Goal: Information Seeking & Learning: Learn about a topic

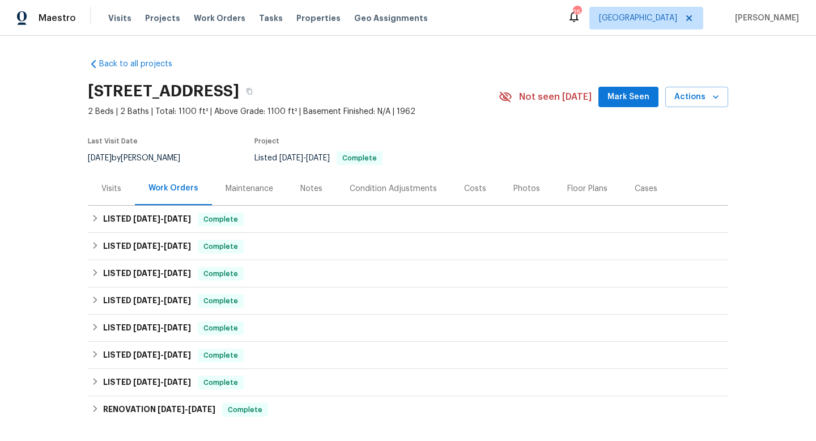
click at [118, 192] on div "Visits" at bounding box center [111, 188] width 20 height 11
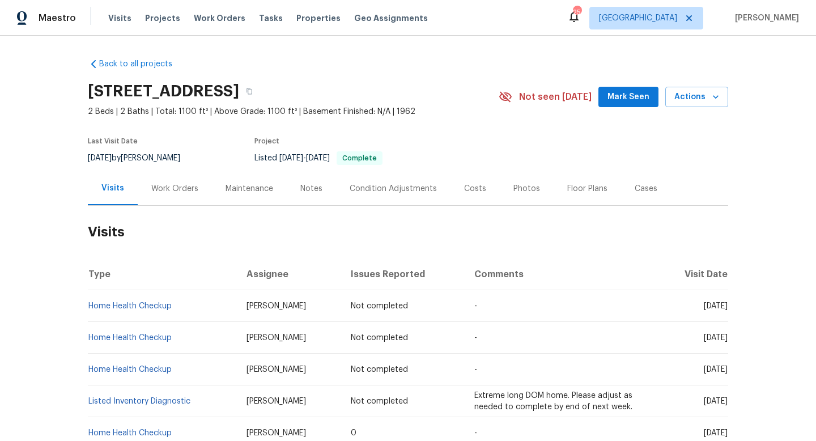
click at [156, 154] on div "[DATE] by [PERSON_NAME]" at bounding box center [141, 158] width 106 height 14
click at [156, 154] on div "7/16/2025 by Tim Godfrey" at bounding box center [141, 158] width 106 height 14
copy div "7/16/2025 by Tim Godfrey"
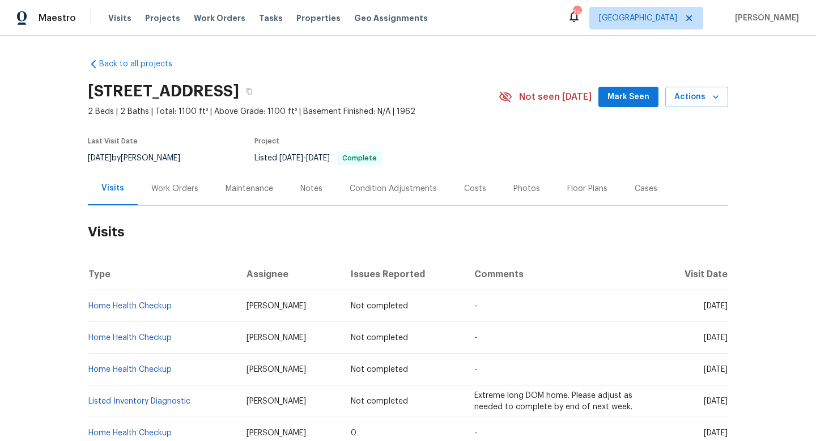
click at [173, 191] on div "Work Orders" at bounding box center [174, 188] width 47 height 11
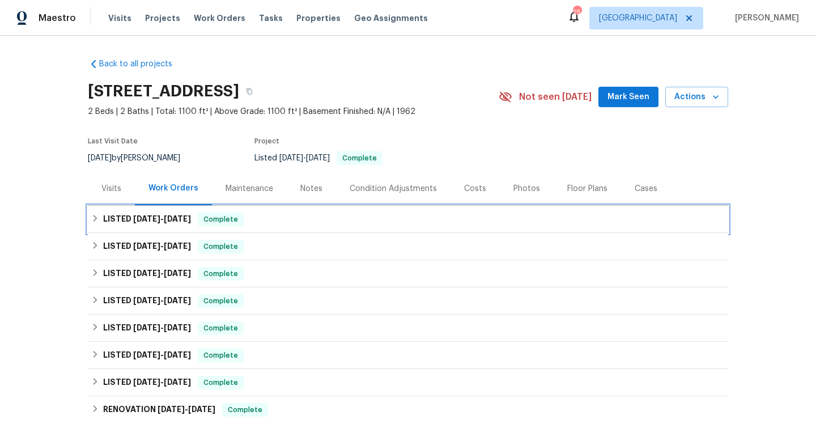
click at [134, 228] on div "LISTED 7/16/25 - 7/21/25 Complete" at bounding box center [408, 219] width 641 height 27
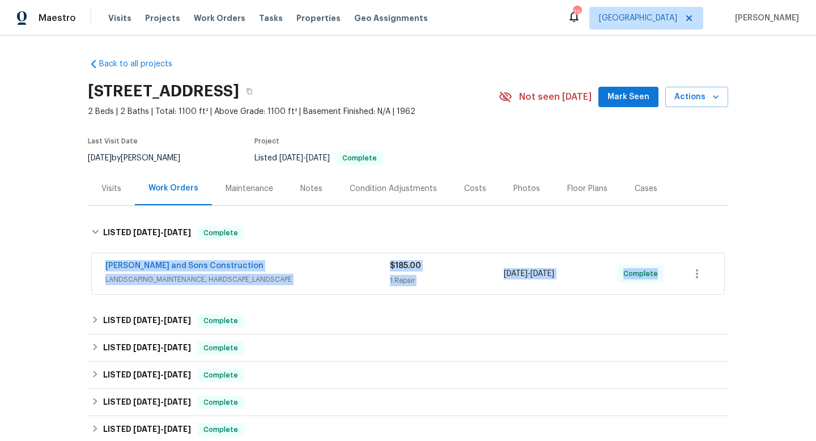
drag, startPoint x: 92, startPoint y: 266, endPoint x: 659, endPoint y: 281, distance: 567.8
click at [659, 281] on div "Reyes and Sons Construction LANDSCAPING_MAINTENANCE, HARDSCAPE_LANDSCAPE $185.0…" at bounding box center [408, 273] width 633 height 41
copy div "Reyes and Sons Construction LANDSCAPING_MAINTENANCE, HARDSCAPE_LANDSCAPE $185.0…"
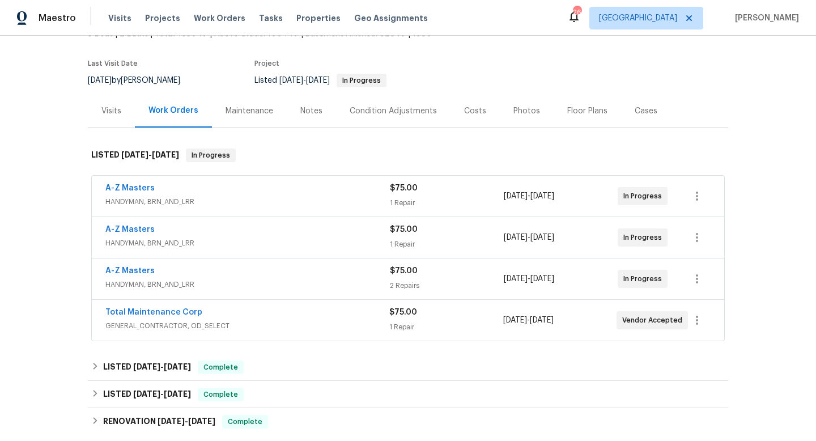
scroll to position [86, 0]
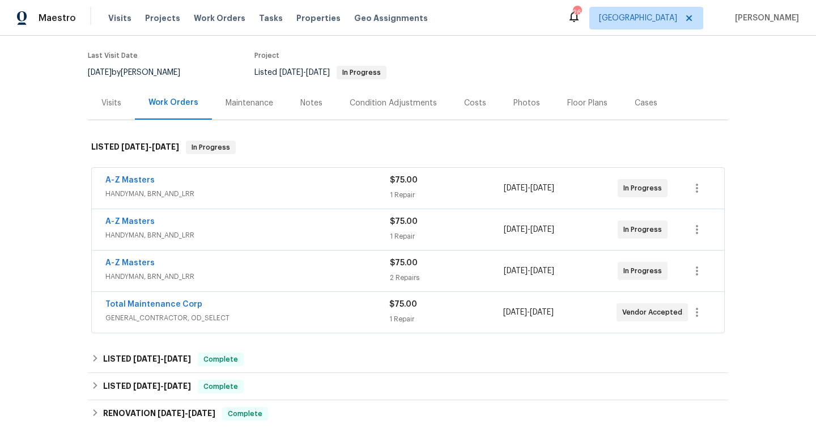
click at [309, 302] on div "Total Maintenance Corp" at bounding box center [247, 306] width 284 height 14
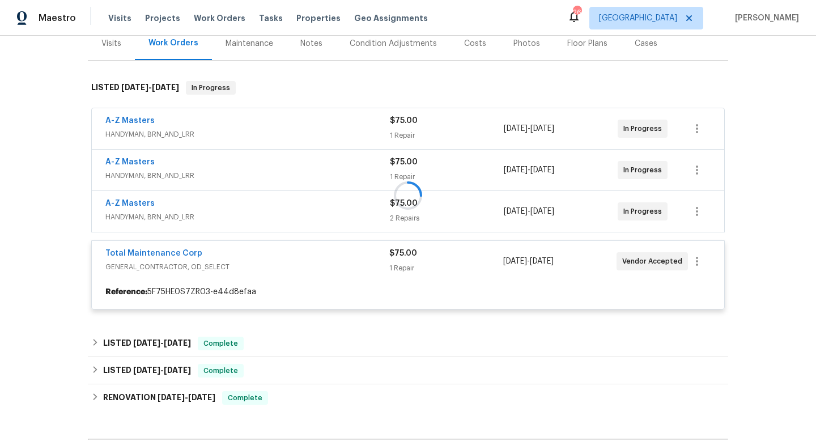
scroll to position [147, 0]
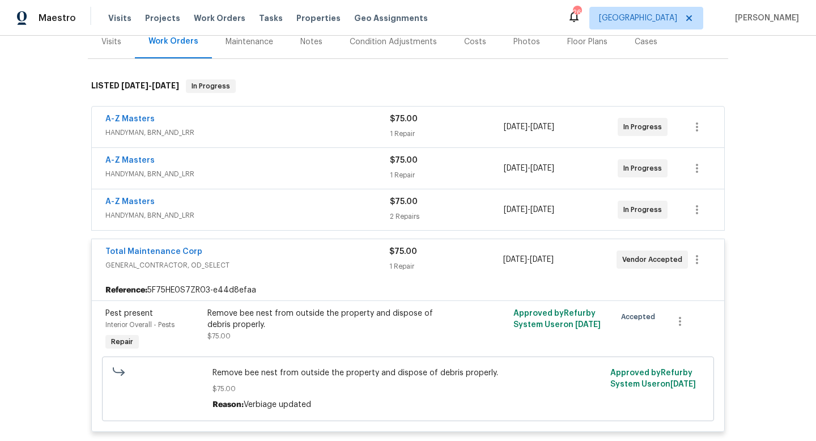
click at [309, 211] on span "HANDYMAN, BRN_AND_LRR" at bounding box center [247, 215] width 285 height 11
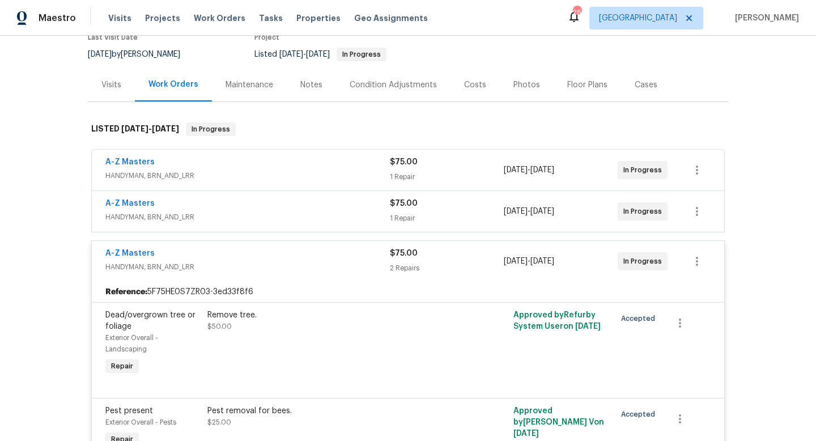
scroll to position [0, 0]
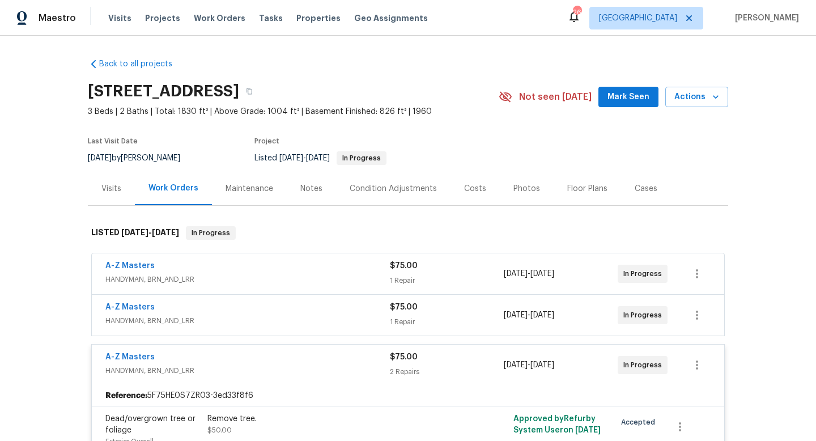
click at [141, 155] on div "5/27/2025 by Matt Kohler" at bounding box center [141, 158] width 106 height 14
copy div "5/27/2025 by Matt Kohler"
click at [189, 271] on div "A-Z Masters" at bounding box center [247, 267] width 285 height 14
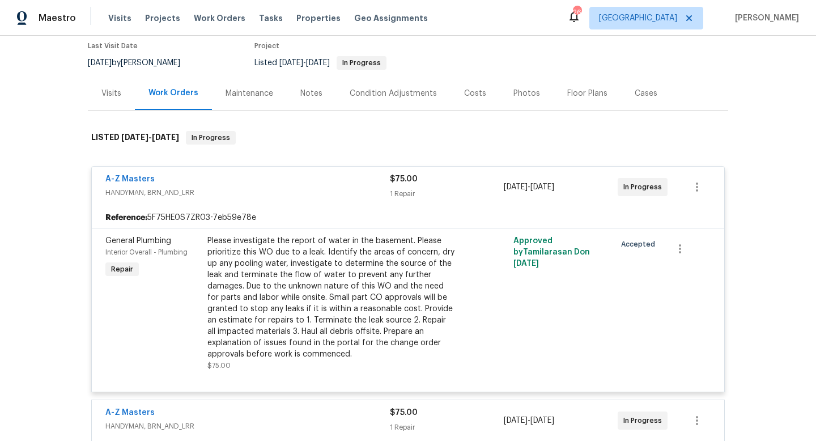
scroll to position [270, 0]
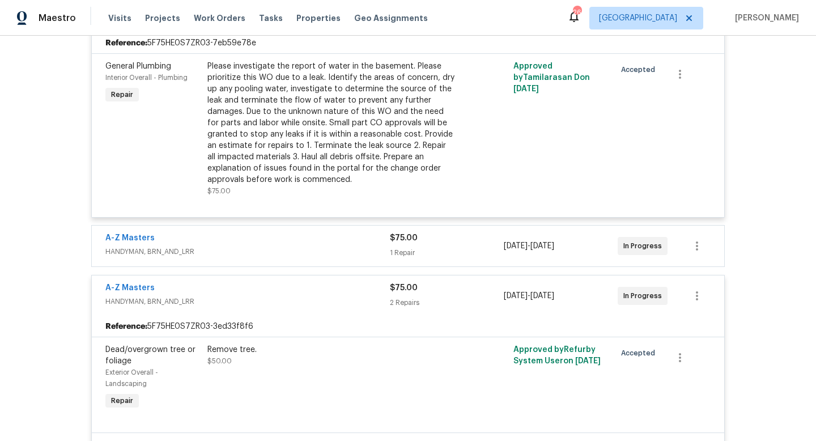
click at [297, 247] on span "HANDYMAN, BRN_AND_LRR" at bounding box center [247, 251] width 285 height 11
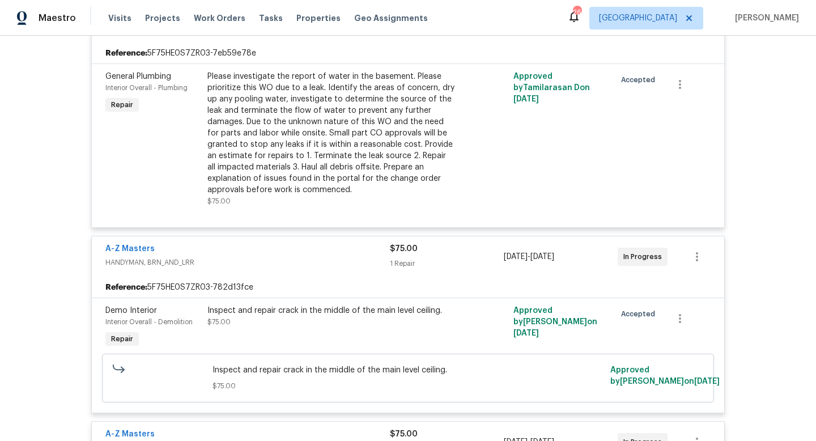
scroll to position [0, 0]
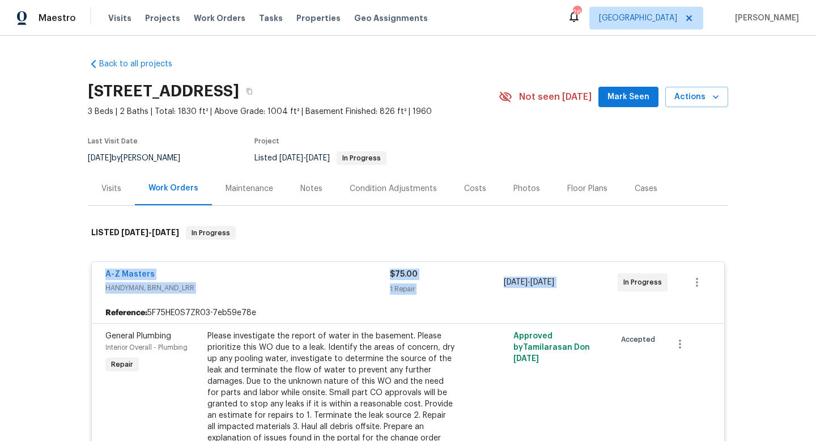
drag, startPoint x: 107, startPoint y: 268, endPoint x: 672, endPoint y: 275, distance: 565.3
click at [46, 267] on div "Back to all projects 3802 Togo Rd, Spring Park, MN 55384 3 Beds | 2 Baths | Tot…" at bounding box center [408, 238] width 816 height 405
drag, startPoint x: 103, startPoint y: 273, endPoint x: 702, endPoint y: 273, distance: 599.3
click at [702, 273] on div "A-Z Masters HANDYMAN, BRN_AND_LRR $75.00 1 Repair 8/11/2025 - 8/13/2025 In Prog…" at bounding box center [408, 282] width 633 height 41
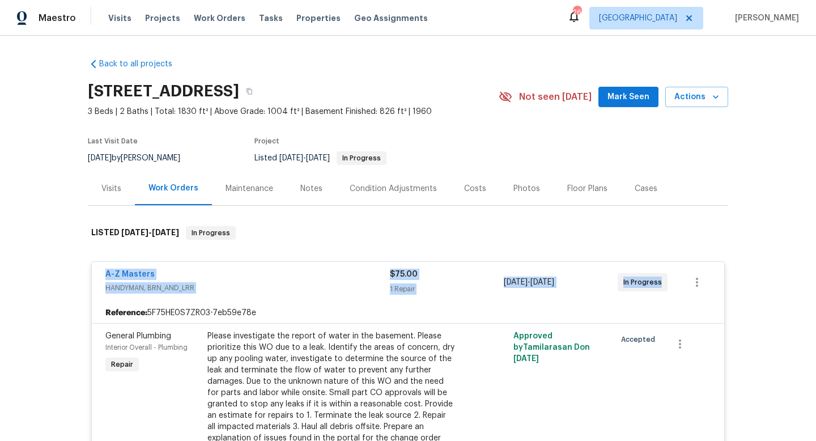
copy div "A-Z Masters HANDYMAN, BRN_AND_LRR $75.00 1 Repair 8/11/2025 - 8/13/2025 In Prog…"
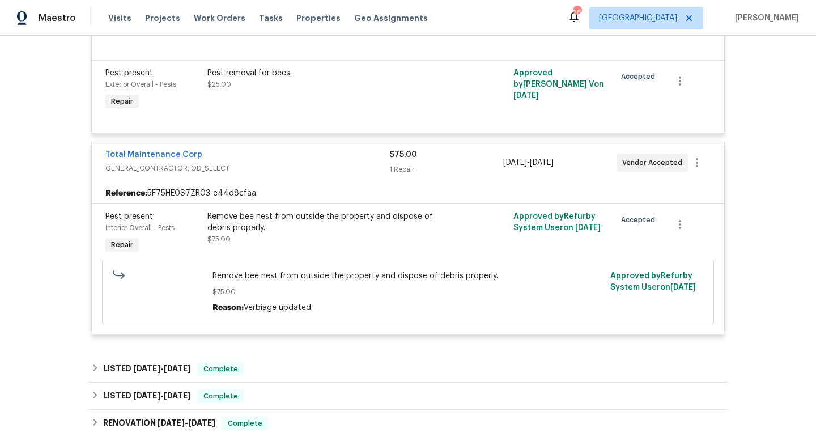
scroll to position [785, 0]
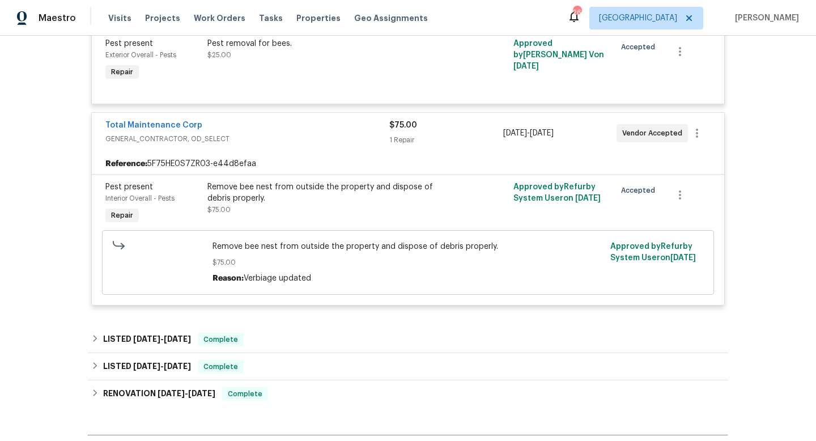
click at [297, 142] on span "GENERAL_CONTRACTOR, OD_SELECT" at bounding box center [247, 138] width 284 height 11
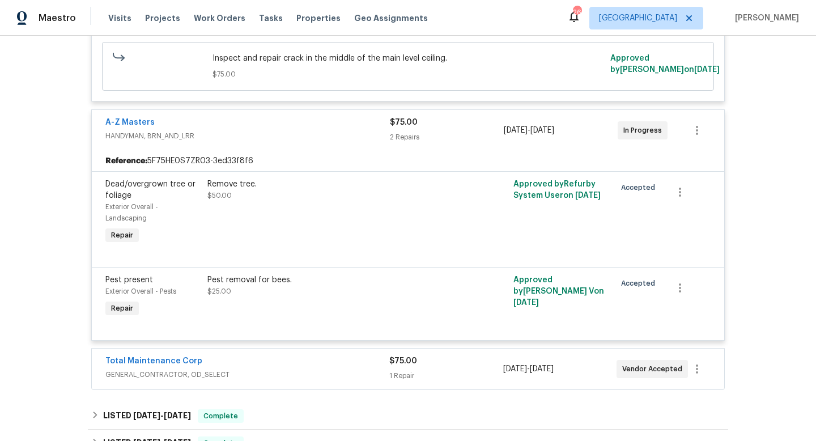
scroll to position [573, 0]
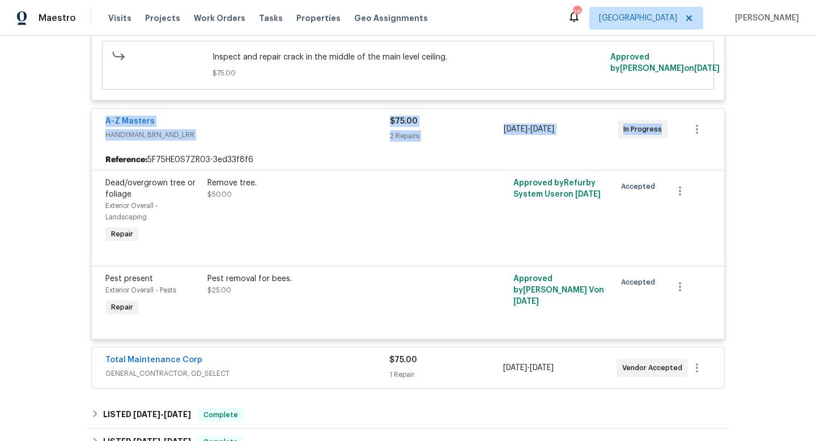
drag, startPoint x: 200, startPoint y: 115, endPoint x: 661, endPoint y: 135, distance: 462.0
click at [661, 135] on div "Back to all projects 3802 Togo Rd, Spring Park, MN 55384 3 Beds | 2 Baths | Tot…" at bounding box center [408, 238] width 816 height 405
copy div "A-Z Masters HANDYMAN, BRN_AND_LRR $75.00 2 Repairs 8/11/2025 - 8/13/2025 In Pro…"
